Goal: Use online tool/utility: Use online tool/utility

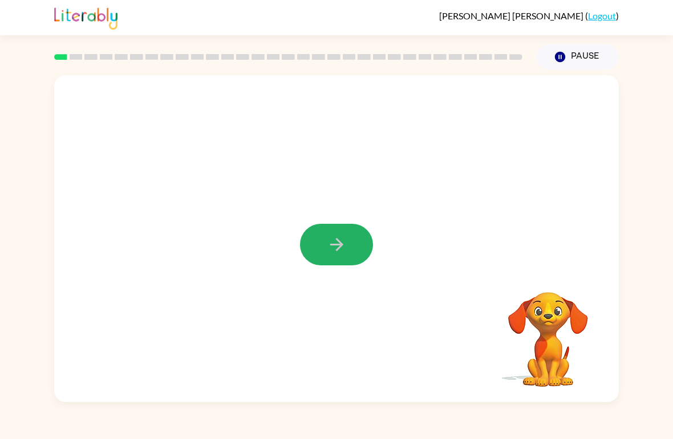
click at [357, 243] on button "button" at bounding box center [336, 245] width 73 height 42
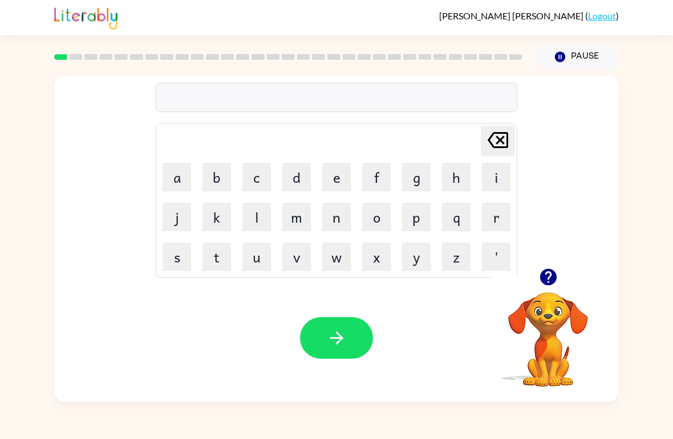
click at [219, 168] on button "b" at bounding box center [216, 177] width 29 height 29
click at [381, 217] on button "o" at bounding box center [376, 217] width 29 height 29
click at [496, 215] on button "r" at bounding box center [496, 217] width 29 height 29
click at [303, 168] on button "d" at bounding box center [296, 177] width 29 height 29
click at [335, 174] on button "e" at bounding box center [336, 177] width 29 height 29
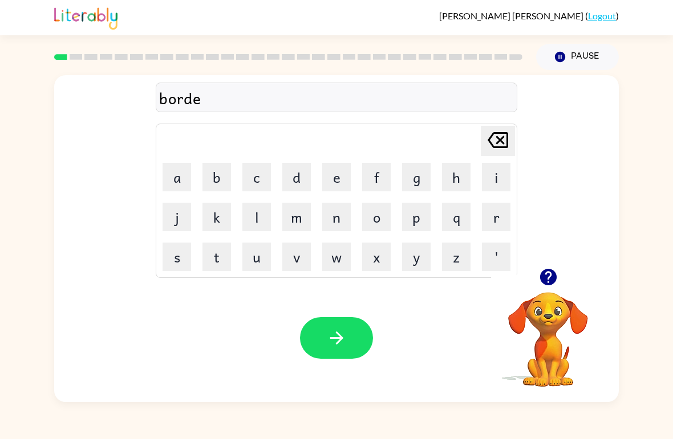
click at [492, 212] on button "r" at bounding box center [496, 217] width 29 height 29
click at [353, 342] on button "button" at bounding box center [336, 338] width 73 height 42
click at [266, 181] on button "c" at bounding box center [256, 177] width 29 height 29
click at [184, 182] on button "a" at bounding box center [176, 177] width 29 height 29
click at [254, 251] on button "u" at bounding box center [256, 257] width 29 height 29
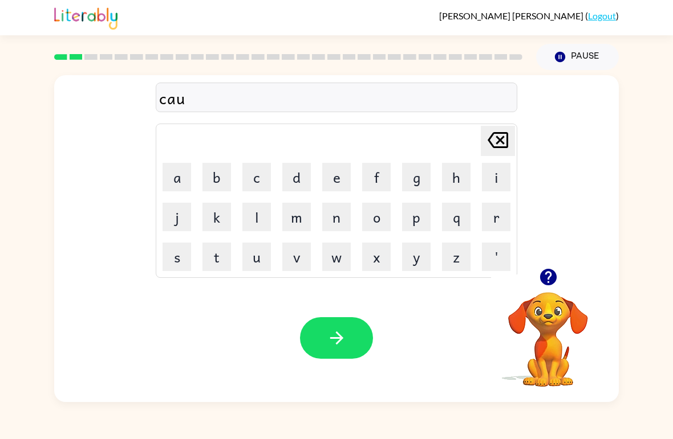
click at [333, 214] on button "n" at bounding box center [336, 217] width 29 height 29
click at [217, 253] on button "t" at bounding box center [216, 257] width 29 height 29
click at [349, 332] on button "button" at bounding box center [336, 338] width 73 height 42
click at [252, 217] on button "l" at bounding box center [256, 217] width 29 height 29
click at [389, 223] on button "o" at bounding box center [376, 217] width 29 height 29
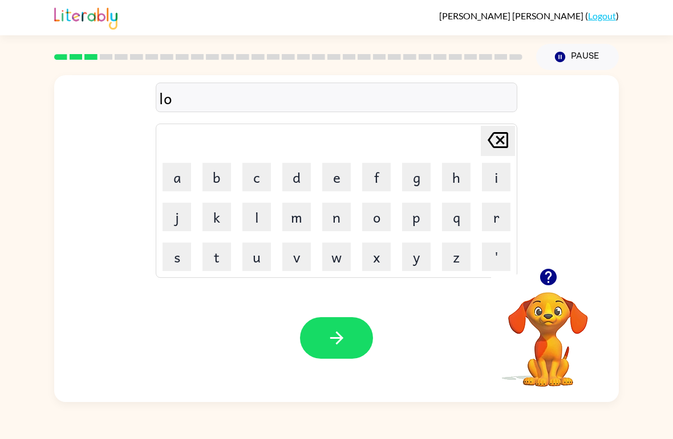
click at [253, 178] on button "c" at bounding box center [256, 177] width 29 height 29
click at [180, 168] on button "a" at bounding box center [176, 177] width 29 height 29
click at [218, 255] on button "t" at bounding box center [216, 257] width 29 height 29
click at [336, 329] on icon "button" at bounding box center [337, 338] width 20 height 20
click at [217, 255] on button "t" at bounding box center [216, 257] width 29 height 29
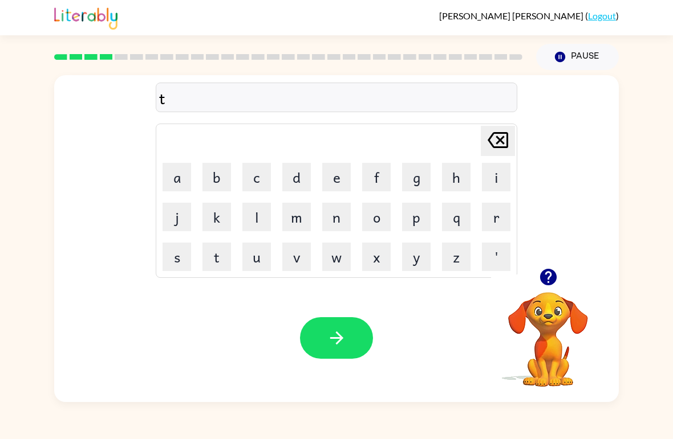
click at [339, 256] on button "w" at bounding box center [336, 257] width 29 height 29
click at [492, 176] on button "i" at bounding box center [496, 177] width 29 height 29
click at [337, 214] on button "n" at bounding box center [336, 217] width 29 height 29
click at [337, 344] on icon "button" at bounding box center [335, 338] width 13 height 13
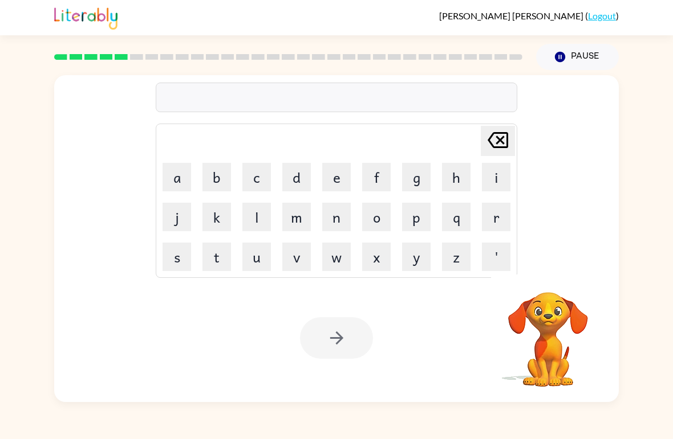
click at [338, 213] on button "n" at bounding box center [336, 217] width 29 height 29
click at [335, 174] on button "e" at bounding box center [336, 177] width 29 height 29
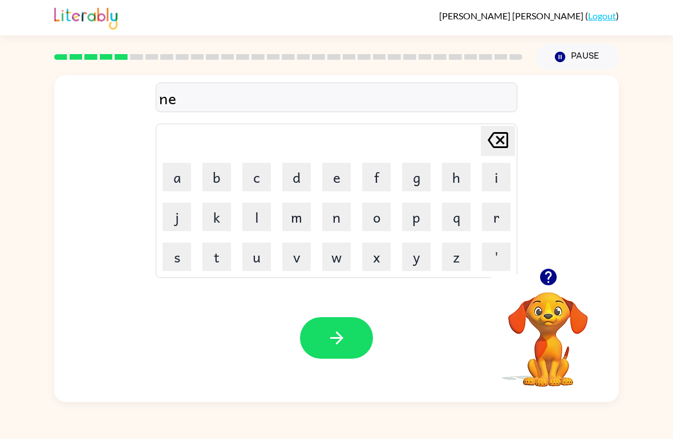
click at [496, 212] on button "r" at bounding box center [496, 217] width 29 height 29
click at [382, 212] on button "o" at bounding box center [376, 217] width 29 height 29
click at [259, 213] on button "l" at bounding box center [256, 217] width 29 height 29
click at [418, 258] on button "y" at bounding box center [416, 257] width 29 height 29
click at [336, 349] on button "button" at bounding box center [336, 338] width 73 height 42
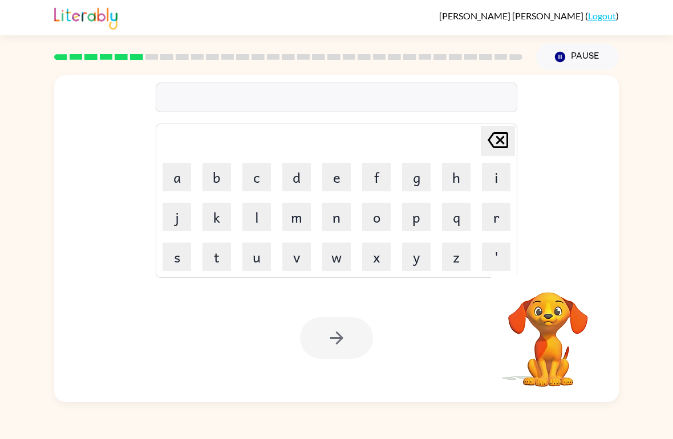
click at [218, 183] on button "b" at bounding box center [216, 177] width 29 height 29
click at [336, 164] on button "e" at bounding box center [336, 177] width 29 height 29
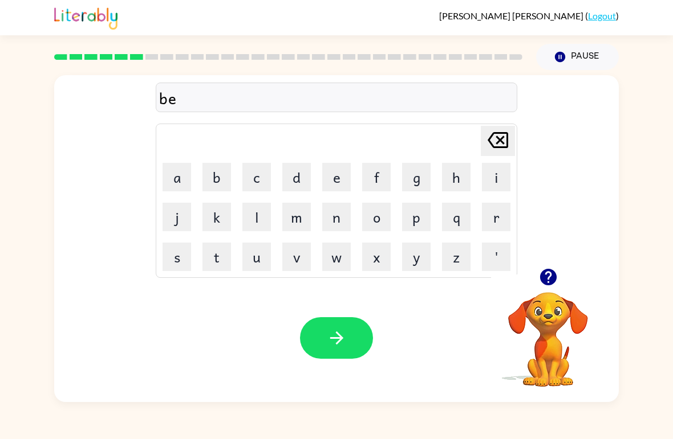
click at [453, 174] on button "h" at bounding box center [456, 177] width 29 height 29
click at [183, 182] on button "a" at bounding box center [176, 177] width 29 height 29
click at [490, 180] on button "i" at bounding box center [496, 177] width 29 height 29
click at [335, 208] on button "n" at bounding box center [336, 217] width 29 height 29
click at [298, 174] on button "d" at bounding box center [296, 177] width 29 height 29
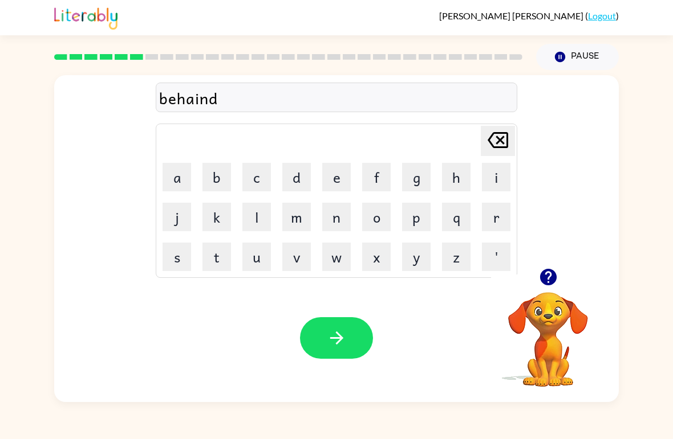
click at [330, 351] on button "button" at bounding box center [336, 338] width 73 height 42
click at [211, 267] on button "t" at bounding box center [216, 257] width 29 height 29
click at [495, 222] on button "r" at bounding box center [496, 217] width 29 height 29
click at [490, 173] on button "i" at bounding box center [496, 177] width 29 height 29
click at [261, 170] on button "c" at bounding box center [256, 177] width 29 height 29
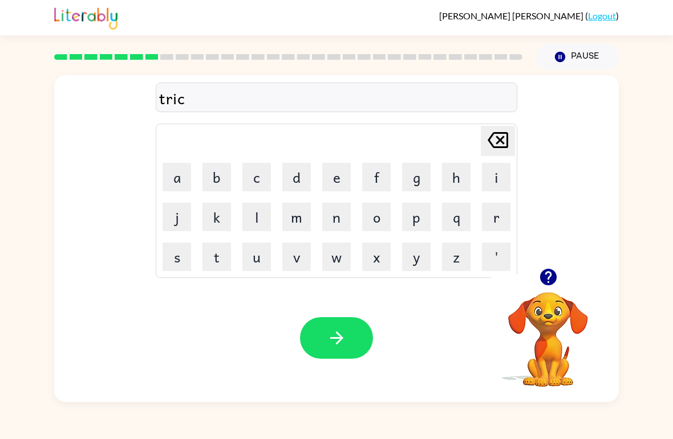
click at [259, 219] on button "l" at bounding box center [256, 217] width 29 height 29
click at [344, 344] on icon "button" at bounding box center [337, 338] width 20 height 20
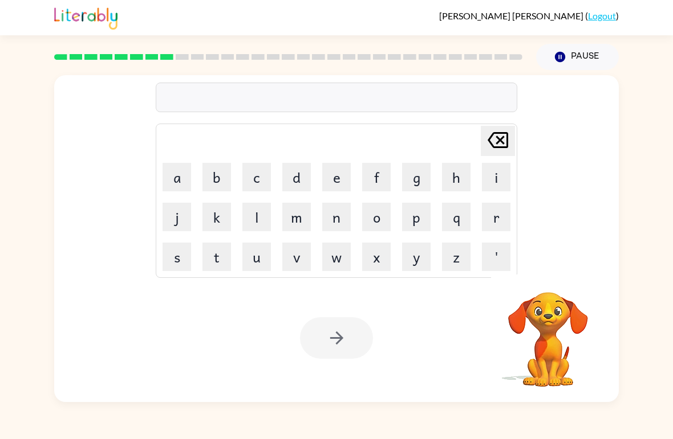
click at [301, 210] on button "m" at bounding box center [296, 217] width 29 height 29
click at [488, 176] on button "i" at bounding box center [496, 177] width 29 height 29
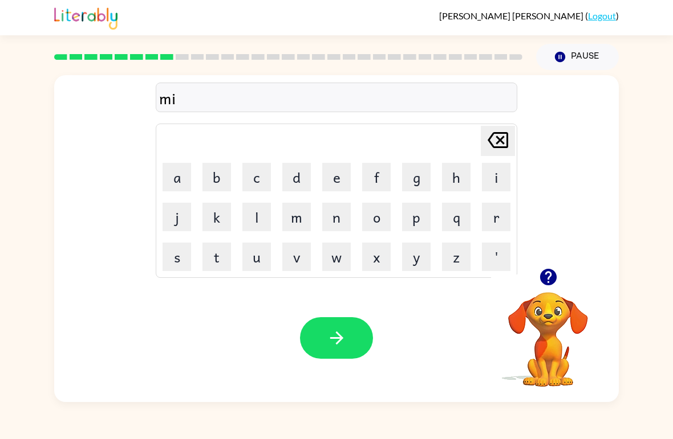
click at [182, 170] on button "a" at bounding box center [176, 177] width 29 height 29
click at [221, 215] on button "k" at bounding box center [216, 217] width 29 height 29
click at [494, 131] on icon "[PERSON_NAME] last character input" at bounding box center [497, 140] width 27 height 27
click at [262, 180] on button "c" at bounding box center [256, 177] width 29 height 29
click at [374, 215] on button "o" at bounding box center [376, 217] width 29 height 29
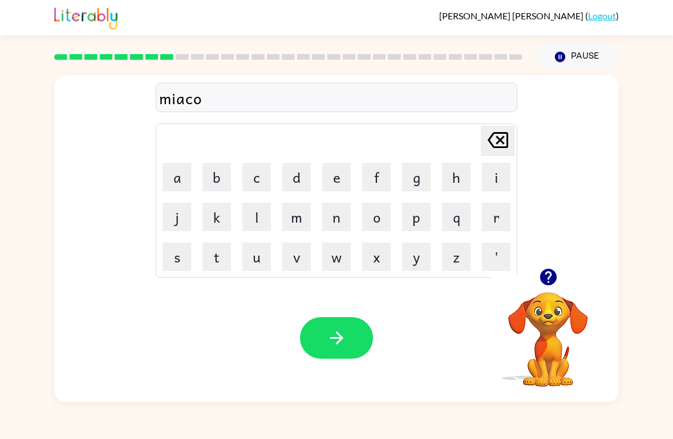
click at [259, 211] on button "l" at bounding box center [256, 217] width 29 height 29
click at [498, 140] on icon at bounding box center [497, 140] width 21 height 16
click at [502, 112] on div "miaco" at bounding box center [336, 98] width 361 height 30
click at [499, 141] on icon at bounding box center [497, 140] width 21 height 16
click at [249, 258] on button "u" at bounding box center [256, 257] width 29 height 29
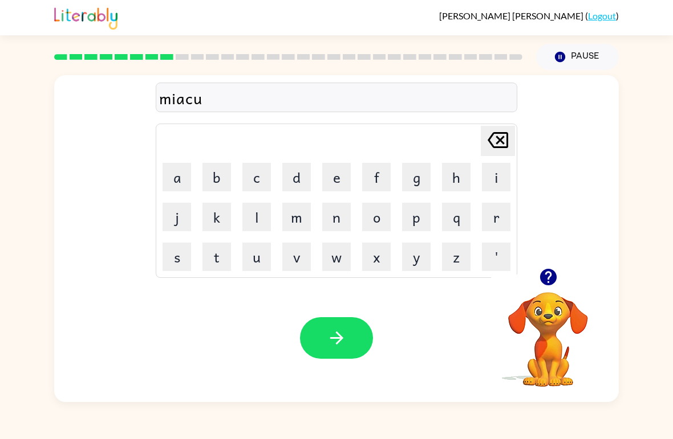
click at [255, 213] on button "l" at bounding box center [256, 217] width 29 height 29
click at [343, 340] on icon "button" at bounding box center [337, 338] width 20 height 20
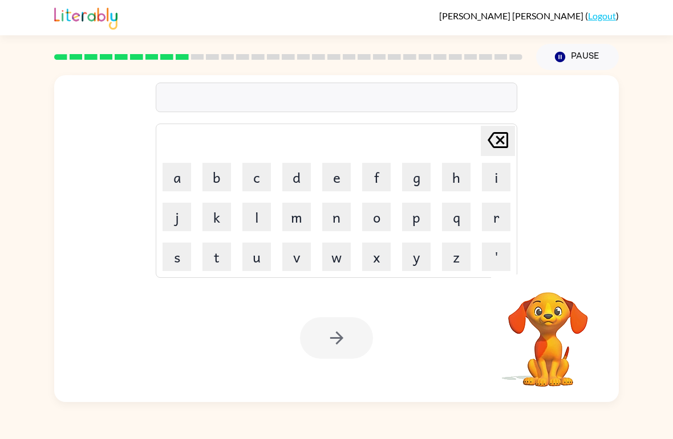
click at [337, 224] on button "n" at bounding box center [336, 217] width 29 height 29
click at [492, 177] on button "i" at bounding box center [496, 177] width 29 height 29
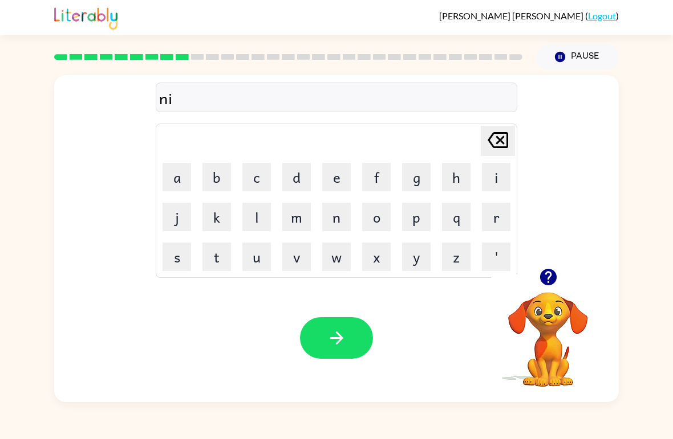
click at [221, 177] on button "b" at bounding box center [216, 177] width 29 height 29
click at [258, 215] on button "l" at bounding box center [256, 217] width 29 height 29
click at [326, 358] on button "button" at bounding box center [336, 338] width 73 height 42
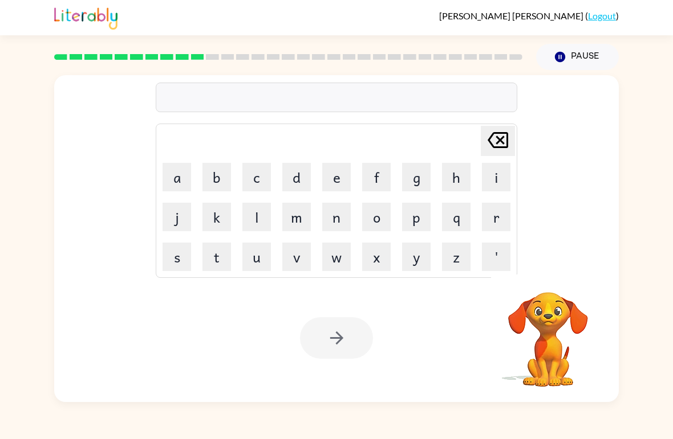
click at [258, 260] on button "u" at bounding box center [256, 257] width 29 height 29
click at [342, 224] on button "n" at bounding box center [336, 217] width 29 height 29
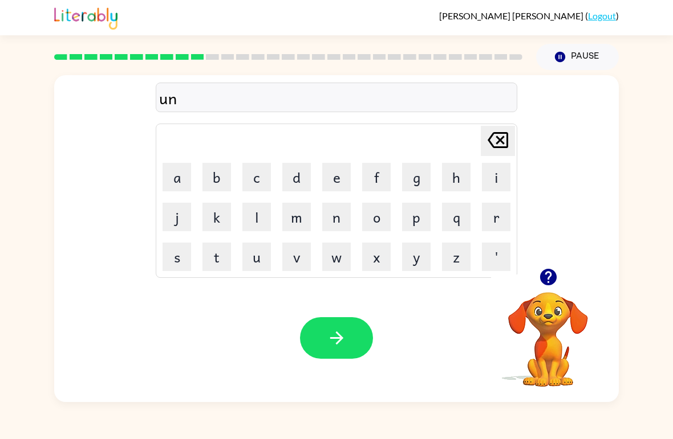
click at [375, 173] on button "f" at bounding box center [376, 177] width 29 height 29
click at [380, 213] on button "o" at bounding box center [376, 217] width 29 height 29
click at [260, 219] on button "l" at bounding box center [256, 217] width 29 height 29
click at [214, 180] on button "b" at bounding box center [216, 177] width 29 height 29
click at [497, 140] on icon "[PERSON_NAME] last character input" at bounding box center [497, 140] width 27 height 27
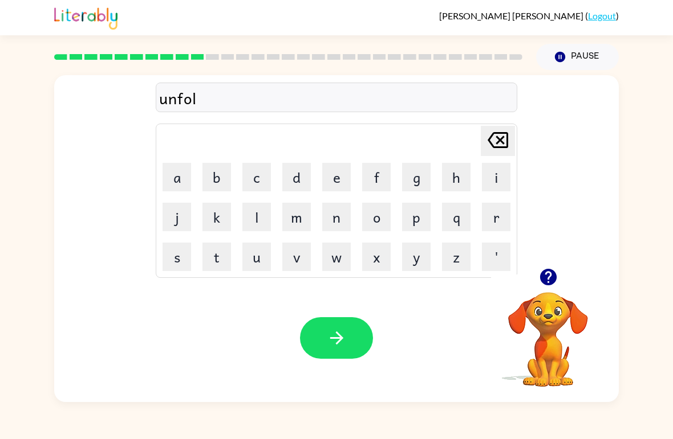
click at [299, 174] on button "d" at bounding box center [296, 177] width 29 height 29
click at [329, 327] on button "button" at bounding box center [336, 338] width 73 height 42
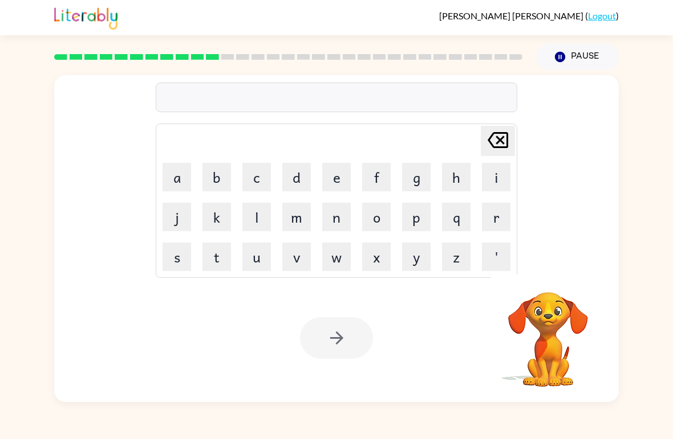
click at [298, 268] on button "v" at bounding box center [296, 257] width 29 height 29
click at [374, 215] on button "o" at bounding box center [376, 217] width 29 height 29
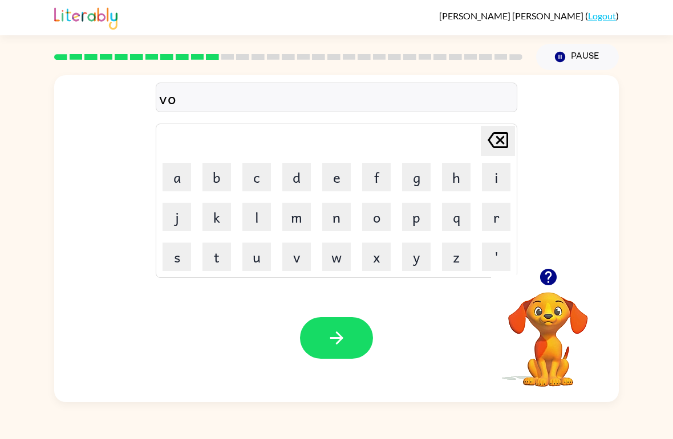
click at [222, 255] on button "t" at bounding box center [216, 257] width 29 height 29
click at [333, 169] on button "e" at bounding box center [336, 177] width 29 height 29
click at [337, 371] on div "Your browser must support playing .mp4 files to use Literably. Please try using…" at bounding box center [336, 338] width 564 height 128
click at [350, 339] on button "button" at bounding box center [336, 338] width 73 height 42
click at [224, 170] on button "b" at bounding box center [216, 177] width 29 height 29
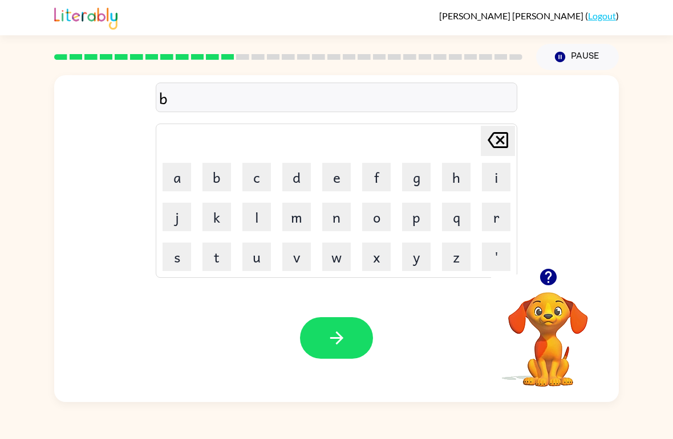
click at [341, 174] on button "e" at bounding box center [336, 177] width 29 height 29
click at [294, 169] on button "d" at bounding box center [296, 177] width 29 height 29
click at [226, 259] on button "t" at bounding box center [216, 257] width 29 height 29
click at [493, 181] on button "i" at bounding box center [496, 177] width 29 height 29
click at [303, 213] on button "m" at bounding box center [296, 217] width 29 height 29
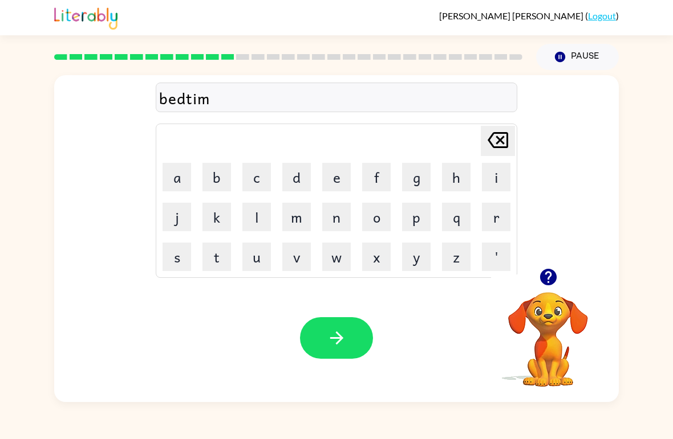
click at [328, 174] on button "e" at bounding box center [336, 177] width 29 height 29
click at [337, 337] on icon "button" at bounding box center [337, 338] width 20 height 20
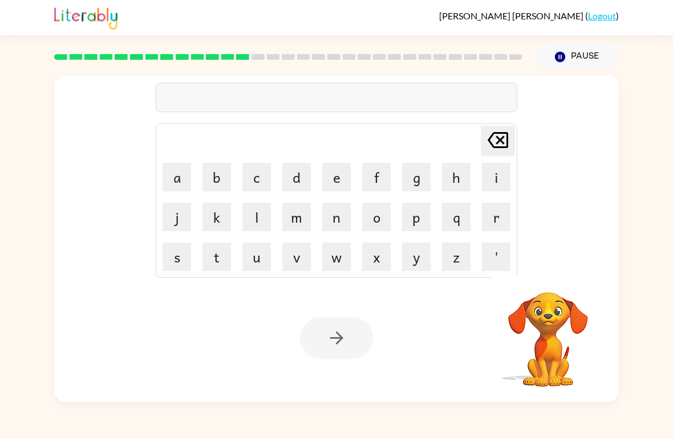
click at [381, 182] on button "f" at bounding box center [376, 177] width 29 height 29
click at [494, 173] on button "i" at bounding box center [496, 177] width 29 height 29
click at [303, 174] on button "d" at bounding box center [296, 177] width 29 height 29
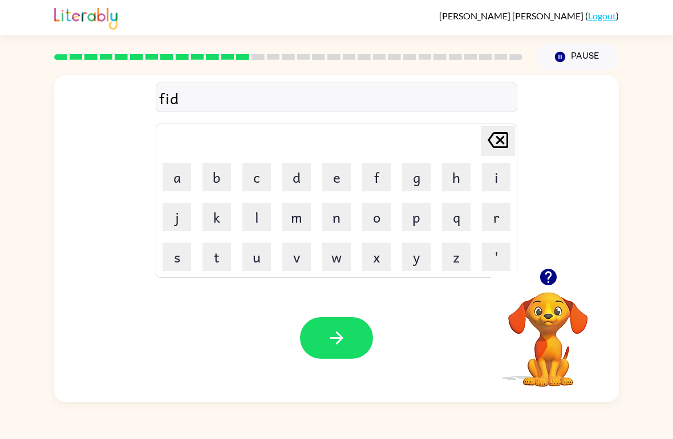
click at [333, 216] on button "n" at bounding box center [336, 217] width 29 height 29
click at [334, 171] on button "e" at bounding box center [336, 177] width 29 height 29
click at [180, 257] on button "s" at bounding box center [176, 257] width 29 height 29
click at [327, 340] on icon "button" at bounding box center [337, 338] width 20 height 20
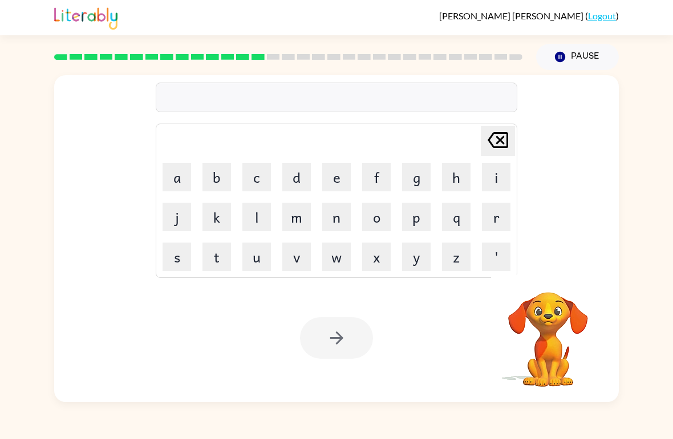
click at [304, 181] on button "d" at bounding box center [296, 177] width 29 height 29
click at [260, 216] on button "l" at bounding box center [256, 217] width 29 height 29
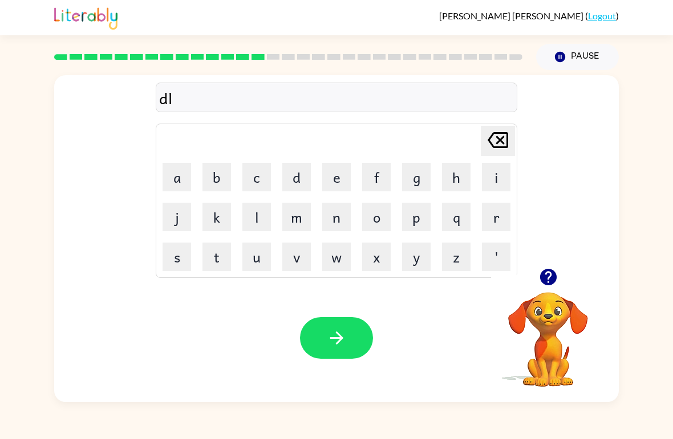
click at [179, 178] on button "a" at bounding box center [176, 177] width 29 height 29
click at [346, 324] on button "button" at bounding box center [336, 338] width 73 height 42
click at [219, 258] on button "t" at bounding box center [216, 257] width 29 height 29
click at [257, 265] on button "u" at bounding box center [256, 257] width 29 height 29
click at [494, 213] on button "r" at bounding box center [496, 217] width 29 height 29
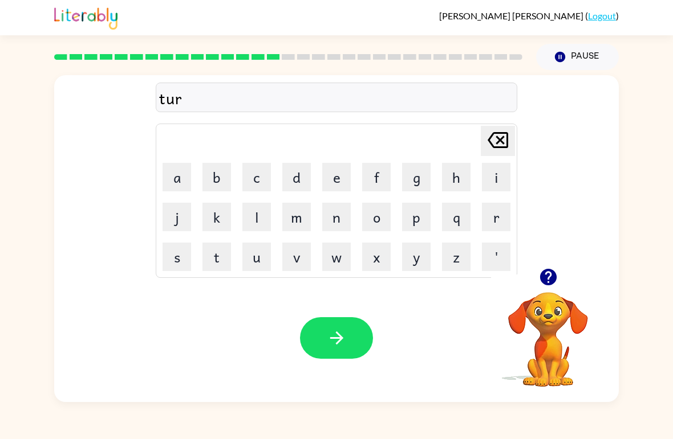
click at [296, 219] on button "m" at bounding box center [296, 217] width 29 height 29
click at [357, 341] on button "button" at bounding box center [336, 338] width 73 height 42
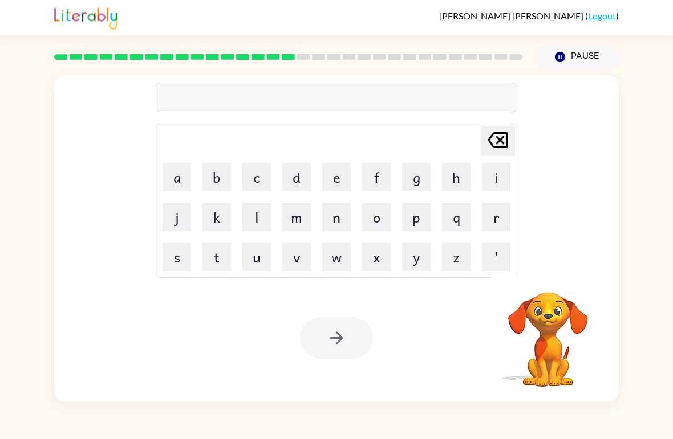
click at [173, 259] on button "s" at bounding box center [176, 257] width 29 height 29
click at [344, 176] on button "e" at bounding box center [336, 177] width 29 height 29
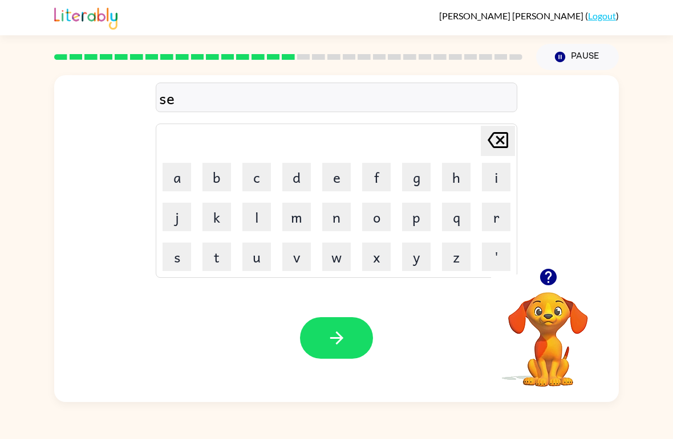
click at [221, 244] on button "t" at bounding box center [216, 257] width 29 height 29
click at [328, 337] on icon "button" at bounding box center [337, 338] width 20 height 20
click at [226, 181] on button "b" at bounding box center [216, 177] width 29 height 29
click at [496, 219] on button "r" at bounding box center [496, 217] width 29 height 29
click at [491, 172] on button "i" at bounding box center [496, 177] width 29 height 29
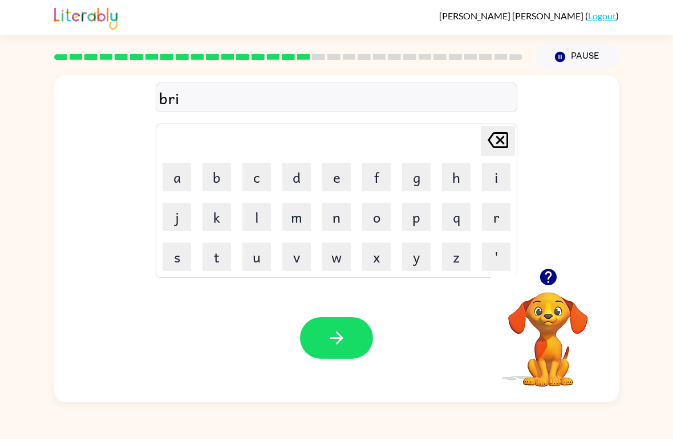
click at [299, 224] on button "m" at bounding box center [296, 217] width 29 height 29
click at [491, 173] on button "i" at bounding box center [496, 177] width 29 height 29
click at [336, 211] on button "n" at bounding box center [336, 217] width 29 height 29
click at [415, 175] on button "g" at bounding box center [416, 177] width 29 height 29
click at [333, 342] on icon "button" at bounding box center [337, 338] width 20 height 20
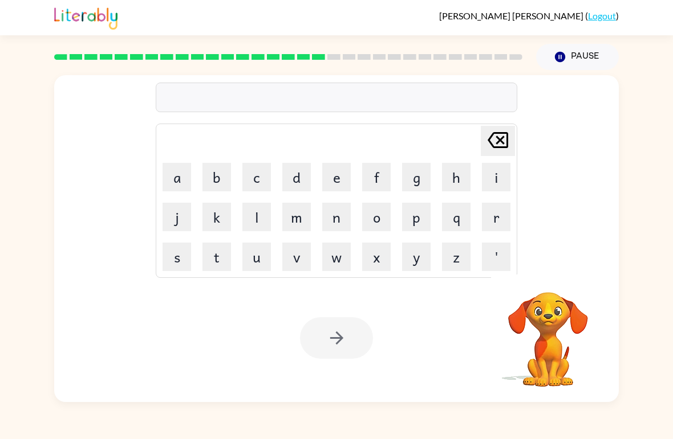
click at [416, 217] on button "p" at bounding box center [416, 217] width 29 height 29
click at [259, 217] on button "l" at bounding box center [256, 217] width 29 height 29
click at [178, 177] on button "a" at bounding box center [176, 177] width 29 height 29
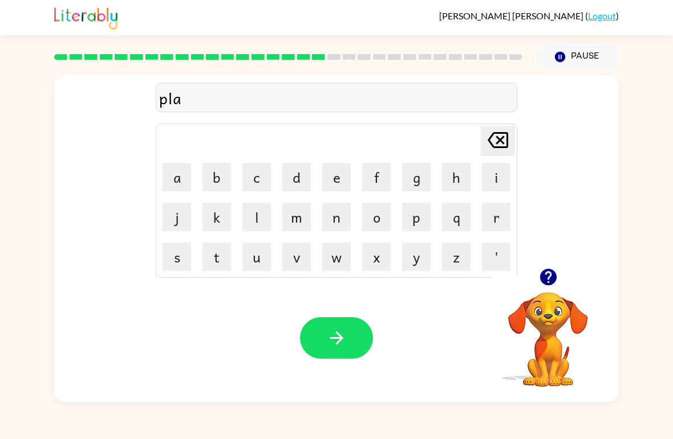
click at [190, 254] on button "s" at bounding box center [176, 257] width 29 height 29
click at [223, 258] on button "t" at bounding box center [216, 257] width 29 height 29
click at [483, 177] on button "i" at bounding box center [496, 177] width 29 height 29
click at [260, 178] on button "c" at bounding box center [256, 177] width 29 height 29
click at [343, 334] on icon "button" at bounding box center [337, 338] width 20 height 20
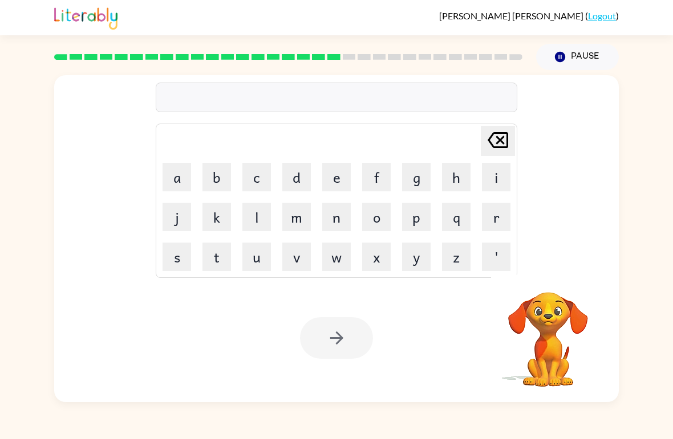
click at [295, 183] on button "d" at bounding box center [296, 177] width 29 height 29
click at [492, 172] on button "i" at bounding box center [496, 177] width 29 height 29
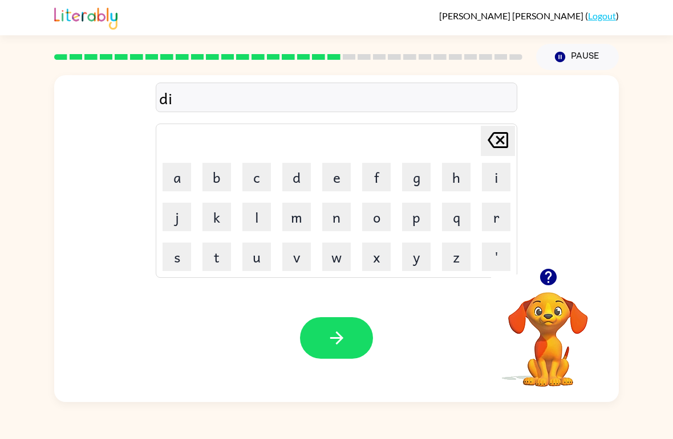
click at [190, 258] on button "s" at bounding box center [176, 257] width 29 height 29
click at [427, 219] on button "p" at bounding box center [416, 217] width 29 height 29
click at [263, 217] on button "l" at bounding box center [256, 217] width 29 height 29
click at [179, 172] on button "a" at bounding box center [176, 177] width 29 height 29
click at [413, 256] on button "y" at bounding box center [416, 257] width 29 height 29
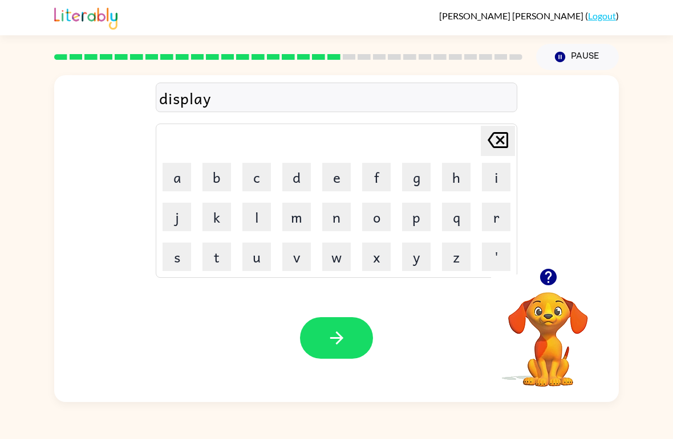
click at [340, 325] on button "button" at bounding box center [336, 338] width 73 height 42
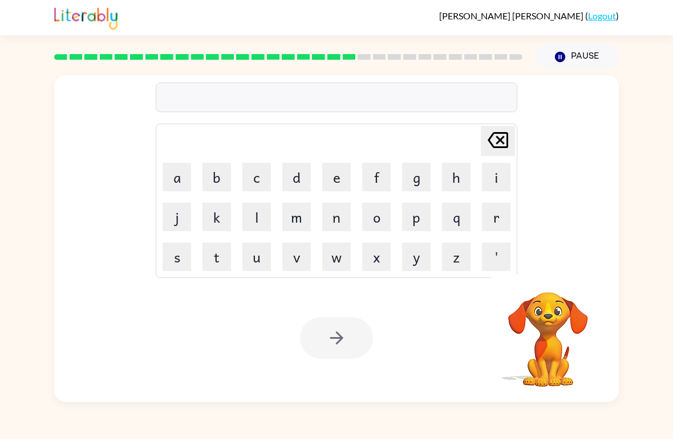
click at [308, 184] on button "d" at bounding box center [296, 177] width 29 height 29
click at [378, 220] on button "o" at bounding box center [376, 217] width 29 height 29
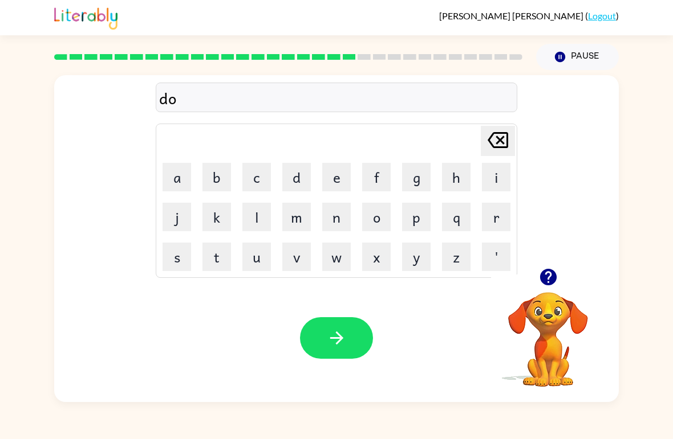
click at [189, 255] on button "s" at bounding box center [176, 257] width 29 height 29
click at [211, 251] on button "t" at bounding box center [216, 257] width 29 height 29
click at [333, 169] on button "e" at bounding box center [336, 177] width 29 height 29
click at [292, 173] on button "d" at bounding box center [296, 177] width 29 height 29
click at [337, 333] on icon "button" at bounding box center [337, 338] width 20 height 20
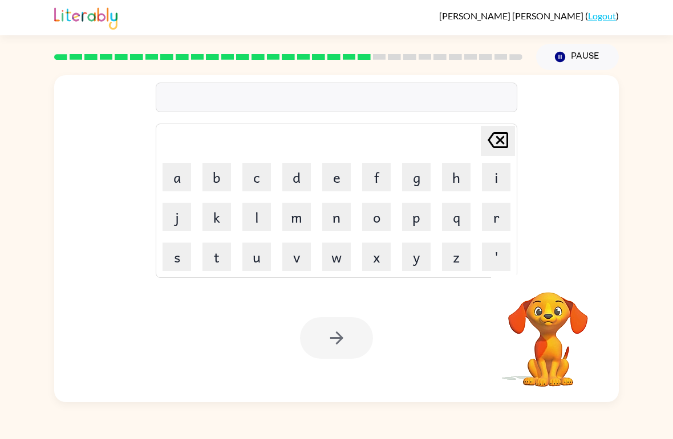
click at [186, 267] on button "s" at bounding box center [176, 257] width 29 height 29
click at [333, 177] on button "e" at bounding box center [336, 177] width 29 height 29
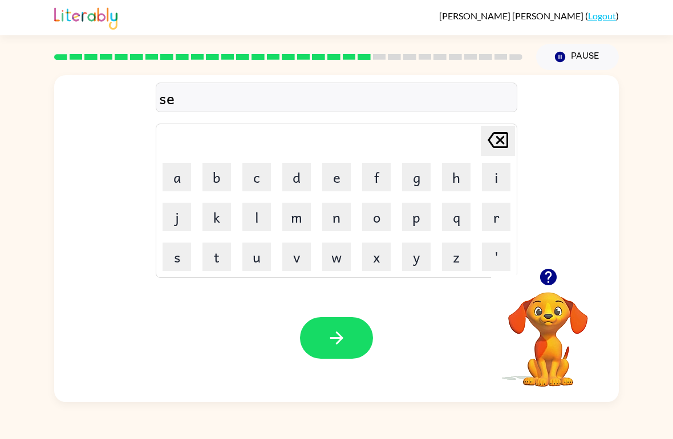
click at [322, 208] on button "n" at bounding box center [336, 217] width 29 height 29
click at [228, 253] on button "t" at bounding box center [216, 257] width 29 height 29
click at [485, 185] on button "i" at bounding box center [496, 177] width 29 height 29
click at [420, 221] on button "p" at bounding box center [416, 217] width 29 height 29
click at [496, 181] on button "i" at bounding box center [496, 177] width 29 height 29
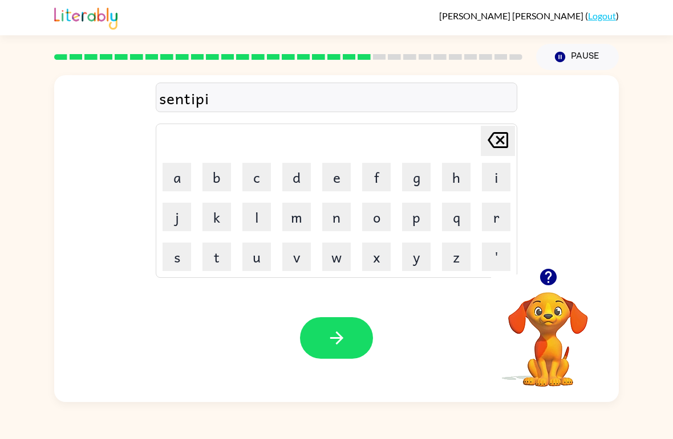
click at [498, 143] on icon at bounding box center [497, 140] width 21 height 16
click at [332, 181] on button "e" at bounding box center [336, 177] width 29 height 29
click at [299, 174] on button "d" at bounding box center [296, 177] width 29 height 29
click at [323, 339] on button "button" at bounding box center [336, 338] width 73 height 42
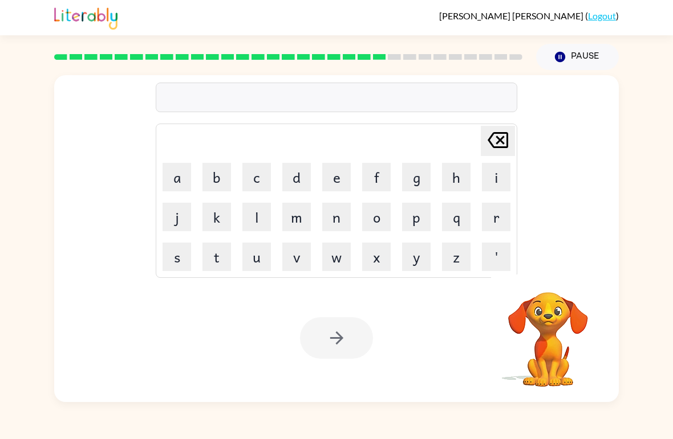
click at [499, 222] on button "r" at bounding box center [496, 217] width 29 height 29
click at [333, 171] on button "e" at bounding box center [336, 177] width 29 height 29
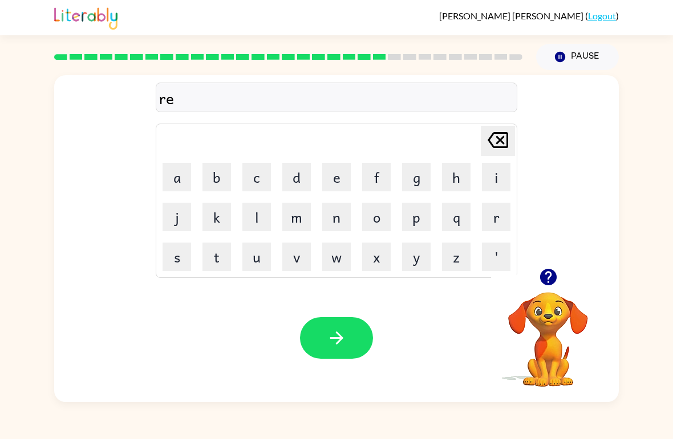
click at [496, 175] on button "i" at bounding box center [496, 177] width 29 height 29
click at [336, 223] on button "n" at bounding box center [336, 217] width 29 height 29
click at [261, 172] on button "c" at bounding box center [256, 177] width 29 height 29
click at [376, 213] on button "o" at bounding box center [376, 217] width 29 height 29
click at [263, 255] on button "u" at bounding box center [256, 257] width 29 height 29
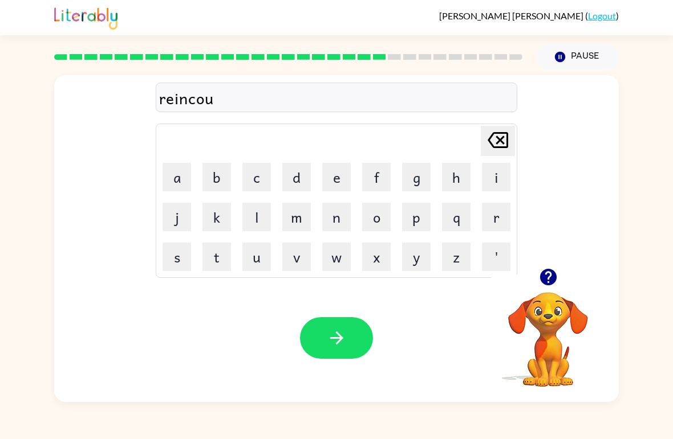
click at [223, 266] on button "t" at bounding box center [216, 257] width 29 height 29
click at [331, 352] on button "button" at bounding box center [336, 338] width 73 height 42
click at [331, 351] on div at bounding box center [336, 338] width 73 height 42
click at [346, 343] on div at bounding box center [336, 338] width 73 height 42
click at [304, 209] on button "m" at bounding box center [296, 217] width 29 height 29
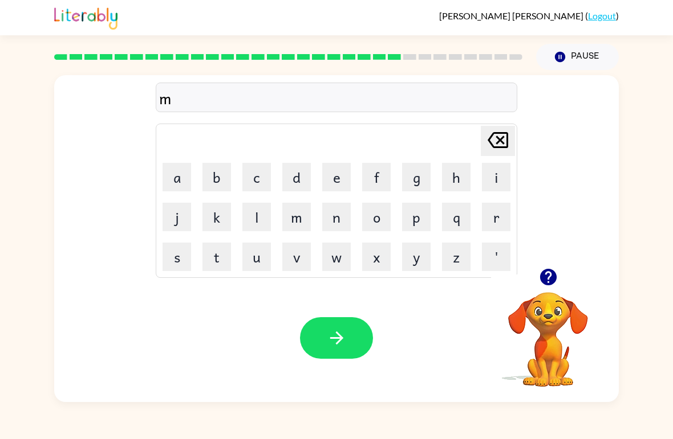
click at [179, 174] on button "a" at bounding box center [176, 177] width 29 height 29
click at [491, 207] on button "r" at bounding box center [496, 217] width 29 height 29
click at [218, 212] on button "k" at bounding box center [216, 217] width 29 height 29
click at [333, 170] on button "e" at bounding box center [336, 177] width 29 height 29
click at [496, 222] on button "r" at bounding box center [496, 217] width 29 height 29
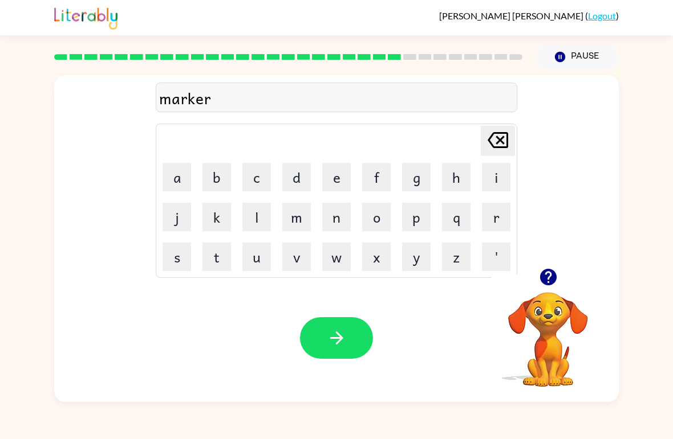
click at [348, 350] on button "button" at bounding box center [336, 338] width 73 height 42
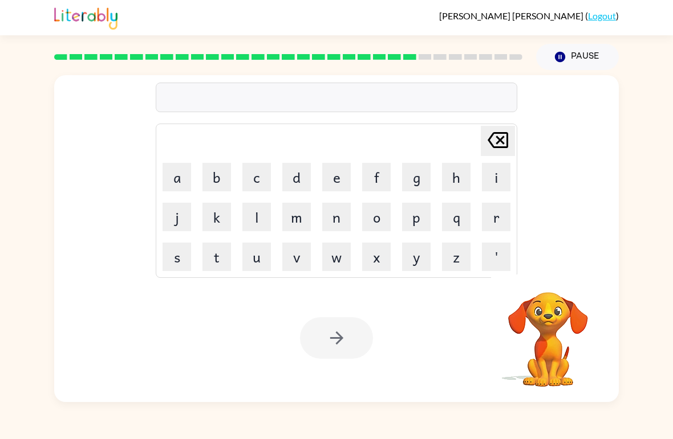
click at [185, 165] on button "a" at bounding box center [176, 177] width 29 height 29
click at [225, 178] on button "b" at bounding box center [216, 177] width 29 height 29
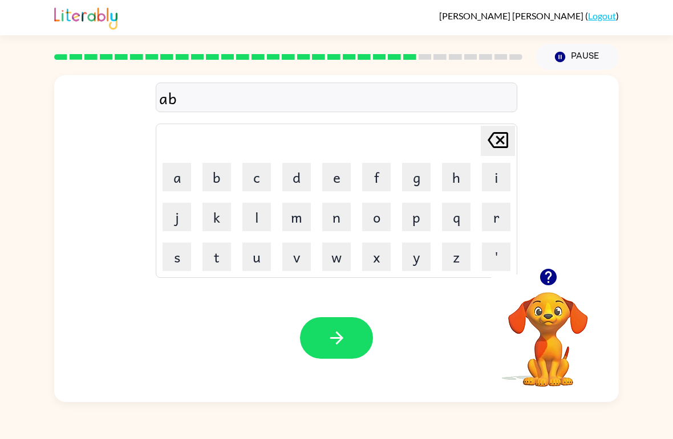
click at [496, 146] on icon "[PERSON_NAME] last character input" at bounding box center [497, 140] width 27 height 27
click at [298, 189] on button "d" at bounding box center [296, 177] width 29 height 29
click at [303, 262] on button "v" at bounding box center [296, 257] width 29 height 29
click at [184, 178] on button "a" at bounding box center [176, 177] width 29 height 29
click at [336, 210] on button "n" at bounding box center [336, 217] width 29 height 29
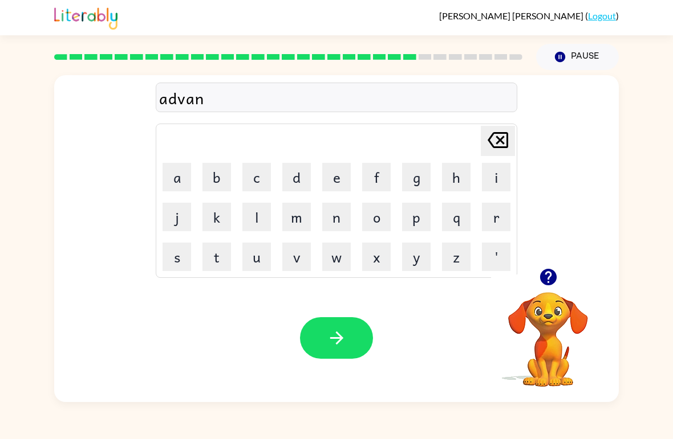
click at [187, 262] on button "s" at bounding box center [176, 257] width 29 height 29
click at [491, 175] on button "i" at bounding box center [496, 177] width 29 height 29
click at [338, 210] on button "n" at bounding box center [336, 217] width 29 height 29
click at [416, 180] on button "g" at bounding box center [416, 177] width 29 height 29
click at [347, 337] on button "button" at bounding box center [336, 338] width 73 height 42
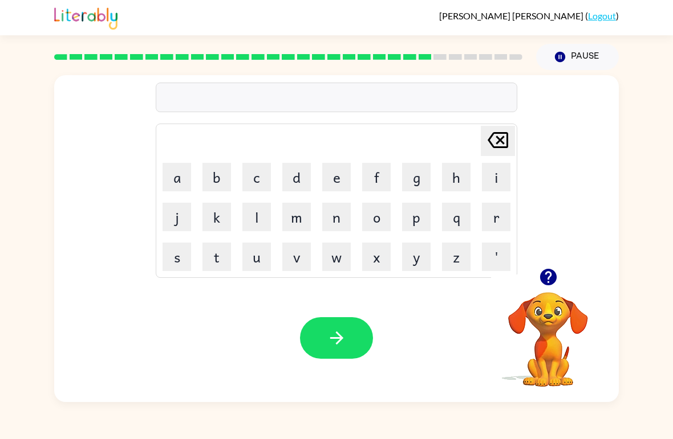
click at [549, 328] on video "Your browser must support playing .mp4 files to use Literably. Please try using…" at bounding box center [548, 332] width 114 height 114
click at [556, 284] on icon "button" at bounding box center [548, 277] width 20 height 20
click at [556, 283] on video "Your browser must support playing .mp4 files to use Literably. Please try using…" at bounding box center [548, 332] width 114 height 114
click at [402, 179] on button "g" at bounding box center [416, 177] width 29 height 29
click at [380, 213] on button "o" at bounding box center [376, 217] width 29 height 29
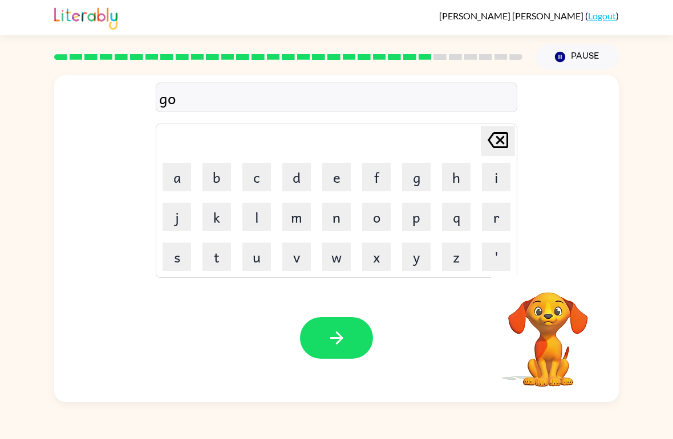
click at [211, 181] on button "b" at bounding box center [216, 177] width 29 height 29
click at [262, 213] on button "l" at bounding box center [256, 217] width 29 height 29
click at [498, 170] on button "i" at bounding box center [496, 177] width 29 height 29
click at [337, 221] on button "n" at bounding box center [336, 217] width 29 height 29
click at [421, 181] on button "g" at bounding box center [416, 177] width 29 height 29
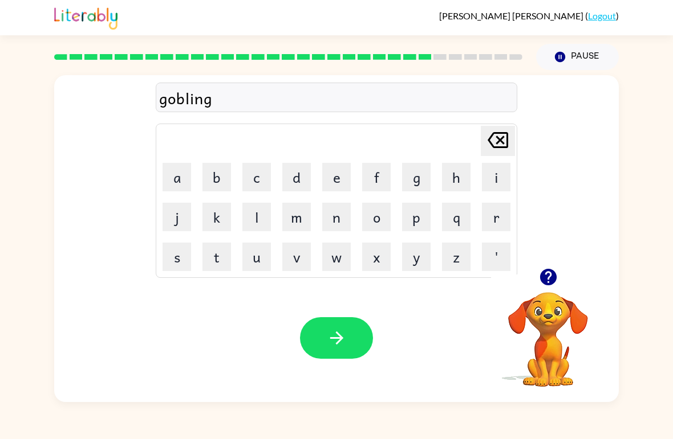
click at [356, 329] on button "button" at bounding box center [336, 338] width 73 height 42
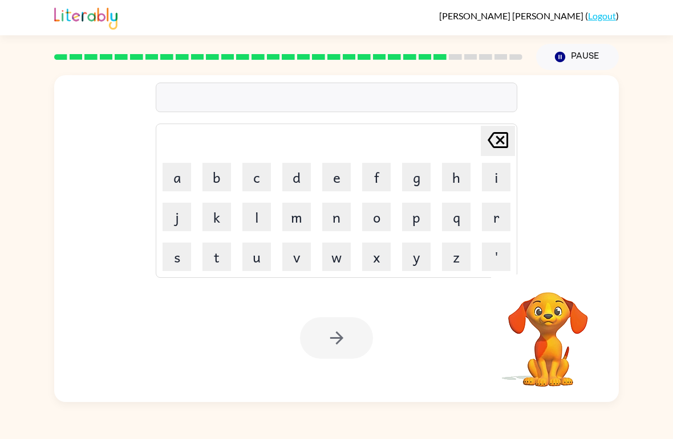
click at [427, 171] on button "g" at bounding box center [416, 177] width 29 height 29
click at [380, 218] on button "o" at bounding box center [376, 217] width 29 height 29
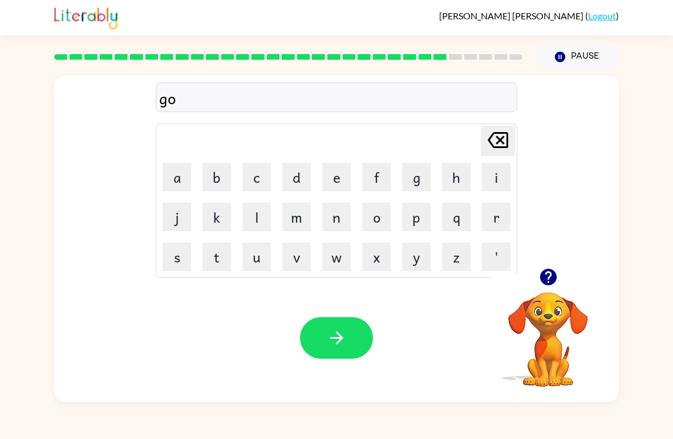
click at [302, 249] on button "v" at bounding box center [296, 257] width 29 height 29
click at [329, 172] on button "e" at bounding box center [336, 177] width 29 height 29
click at [495, 220] on button "r" at bounding box center [496, 217] width 29 height 29
click at [291, 213] on button "m" at bounding box center [296, 217] width 29 height 29
click at [349, 171] on button "e" at bounding box center [336, 177] width 29 height 29
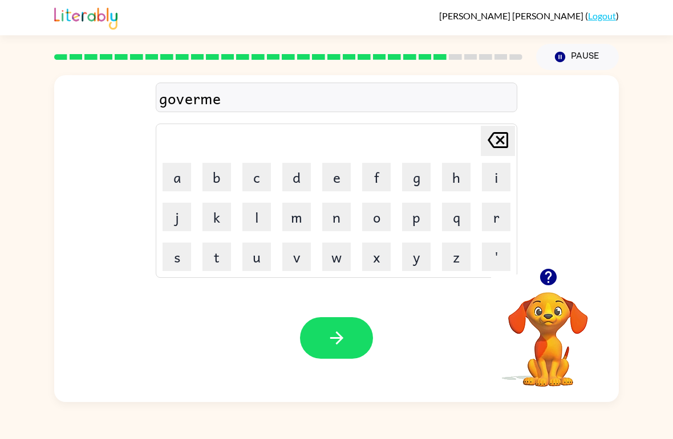
click at [336, 217] on button "n" at bounding box center [336, 217] width 29 height 29
click at [225, 252] on button "t" at bounding box center [216, 257] width 29 height 29
click at [354, 344] on button "button" at bounding box center [336, 338] width 73 height 42
click at [184, 256] on button "s" at bounding box center [176, 257] width 29 height 29
click at [218, 253] on button "t" at bounding box center [216, 257] width 29 height 29
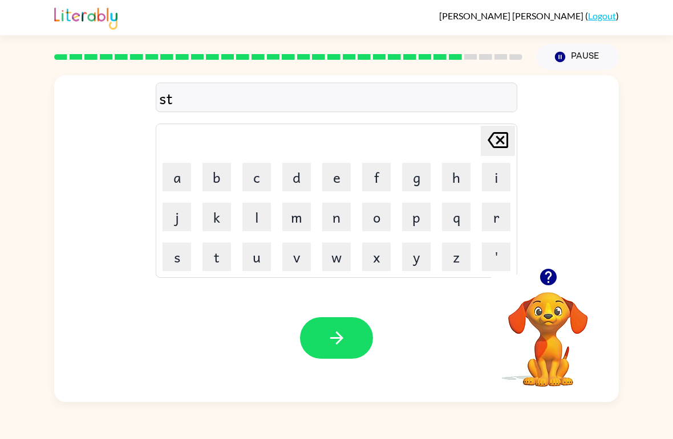
click at [496, 221] on button "r" at bounding box center [496, 217] width 29 height 29
click at [332, 173] on button "e" at bounding box center [336, 177] width 29 height 29
click at [490, 181] on button "i" at bounding box center [496, 177] width 29 height 29
click at [335, 223] on button "n" at bounding box center [336, 217] width 29 height 29
click at [338, 359] on button "button" at bounding box center [336, 338] width 73 height 42
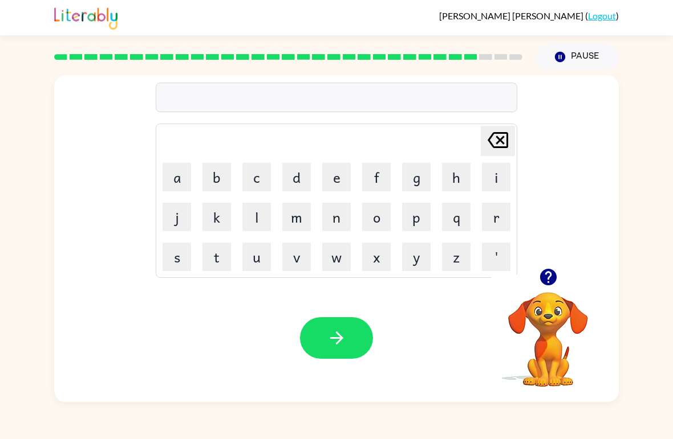
click at [457, 177] on button "h" at bounding box center [456, 177] width 29 height 29
click at [177, 181] on button "a" at bounding box center [176, 177] width 29 height 29
click at [254, 188] on button "c" at bounding box center [256, 177] width 29 height 29
click at [214, 223] on button "k" at bounding box center [216, 217] width 29 height 29
click at [487, 145] on icon "[PERSON_NAME] last character input" at bounding box center [497, 140] width 27 height 27
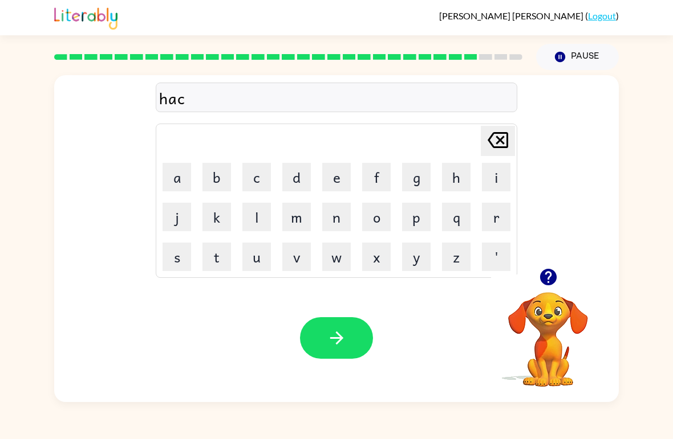
click at [487, 144] on icon "[PERSON_NAME] last character input" at bounding box center [497, 140] width 27 height 27
click at [218, 216] on button "k" at bounding box center [216, 217] width 29 height 29
click at [334, 333] on icon "button" at bounding box center [337, 338] width 20 height 20
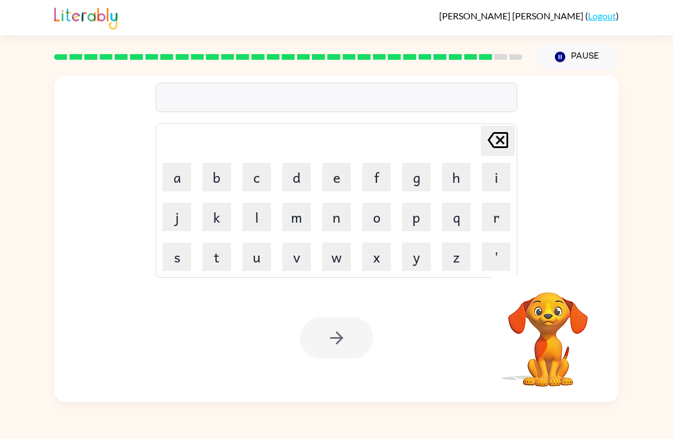
click at [340, 172] on button "e" at bounding box center [336, 177] width 29 height 29
click at [381, 258] on button "x" at bounding box center [376, 257] width 29 height 29
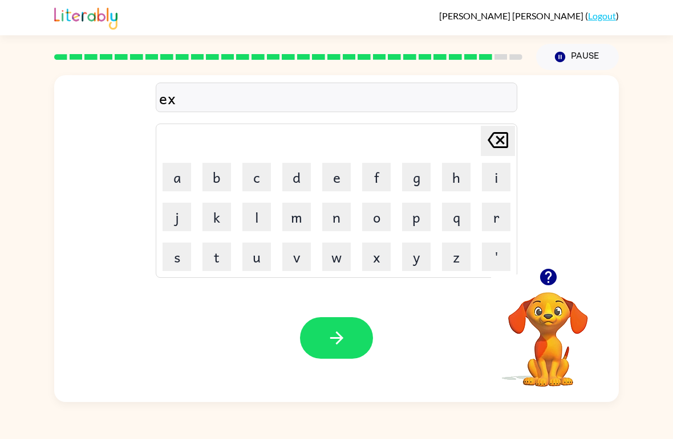
click at [333, 180] on button "e" at bounding box center [336, 177] width 29 height 29
click at [259, 210] on button "l" at bounding box center [256, 217] width 29 height 29
click at [333, 177] on button "e" at bounding box center [336, 177] width 29 height 29
click at [337, 222] on button "n" at bounding box center [336, 217] width 29 height 29
click at [218, 268] on button "t" at bounding box center [216, 257] width 29 height 29
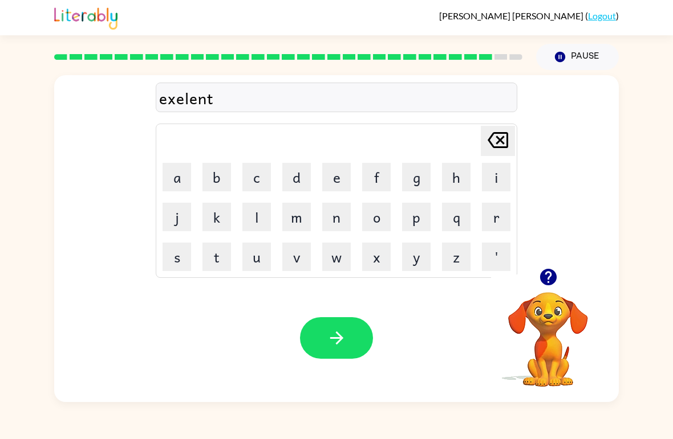
click at [354, 311] on div "Your browser must support playing .mp4 files to use Literably. Please try using…" at bounding box center [336, 338] width 564 height 128
click at [340, 337] on icon "button" at bounding box center [335, 338] width 13 height 13
click at [188, 213] on button "j" at bounding box center [176, 217] width 29 height 29
click at [372, 221] on button "o" at bounding box center [376, 217] width 29 height 29
click at [228, 168] on button "b" at bounding box center [216, 177] width 29 height 29
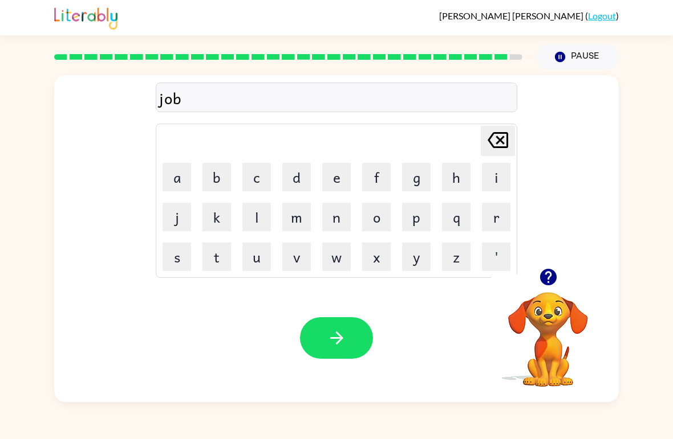
click at [488, 205] on button "r" at bounding box center [496, 217] width 29 height 29
click at [183, 174] on button "a" at bounding box center [176, 177] width 29 height 29
click at [259, 176] on button "c" at bounding box center [256, 177] width 29 height 29
click at [380, 217] on button "o" at bounding box center [376, 217] width 29 height 29
click at [498, 224] on button "r" at bounding box center [496, 217] width 29 height 29
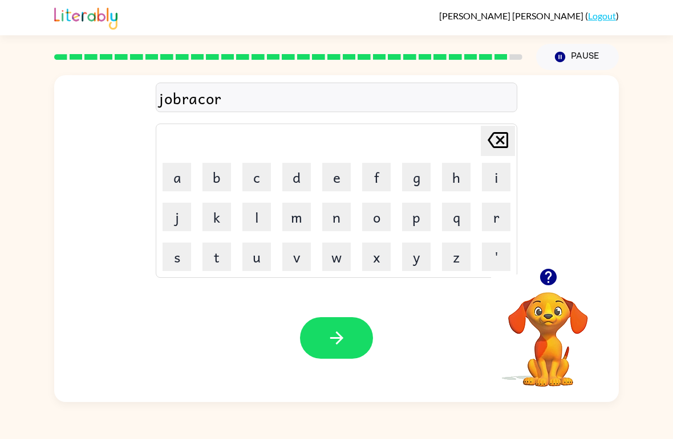
click at [343, 341] on icon "button" at bounding box center [337, 338] width 20 height 20
